Goal: Book appointment/travel/reservation

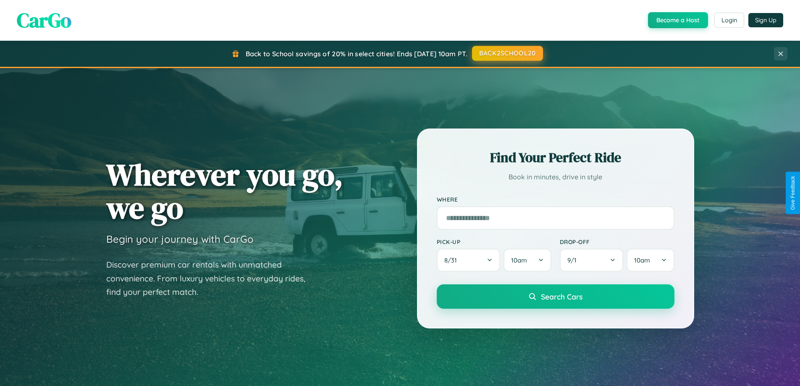
click at [507, 53] on button "BACK2SCHOOL20" at bounding box center [507, 53] width 71 height 15
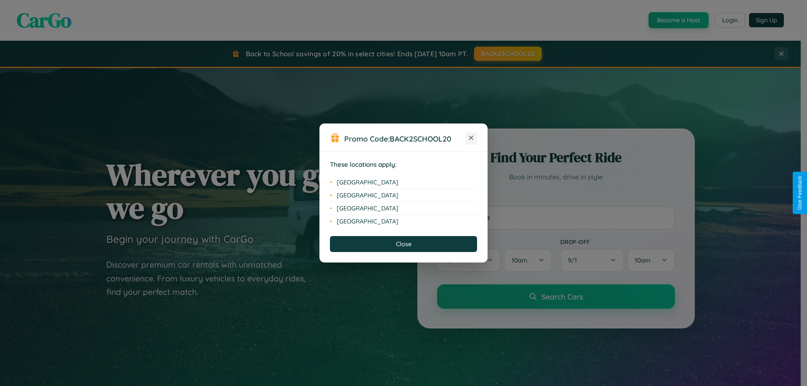
click at [471, 138] on icon at bounding box center [471, 138] width 5 height 5
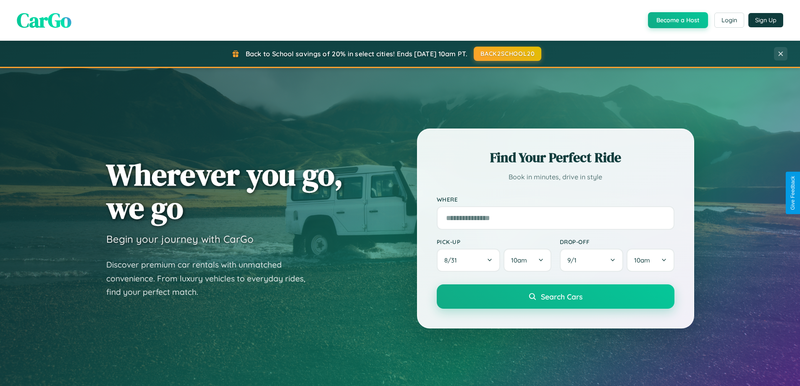
scroll to position [1350, 0]
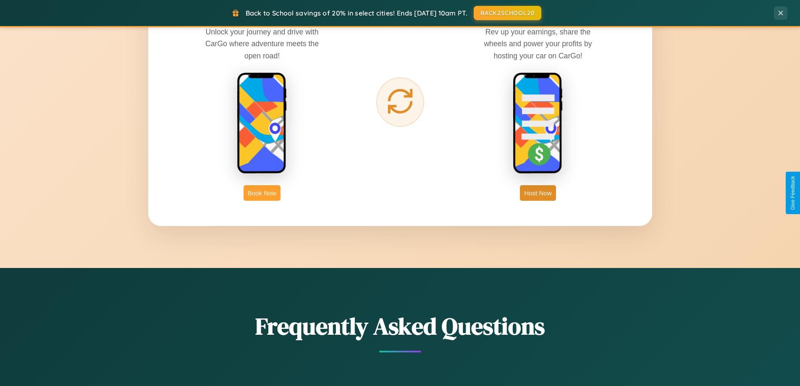
click at [262, 193] on button "Book Now" at bounding box center [262, 193] width 37 height 16
